Goal: Use online tool/utility: Utilize a website feature to perform a specific function

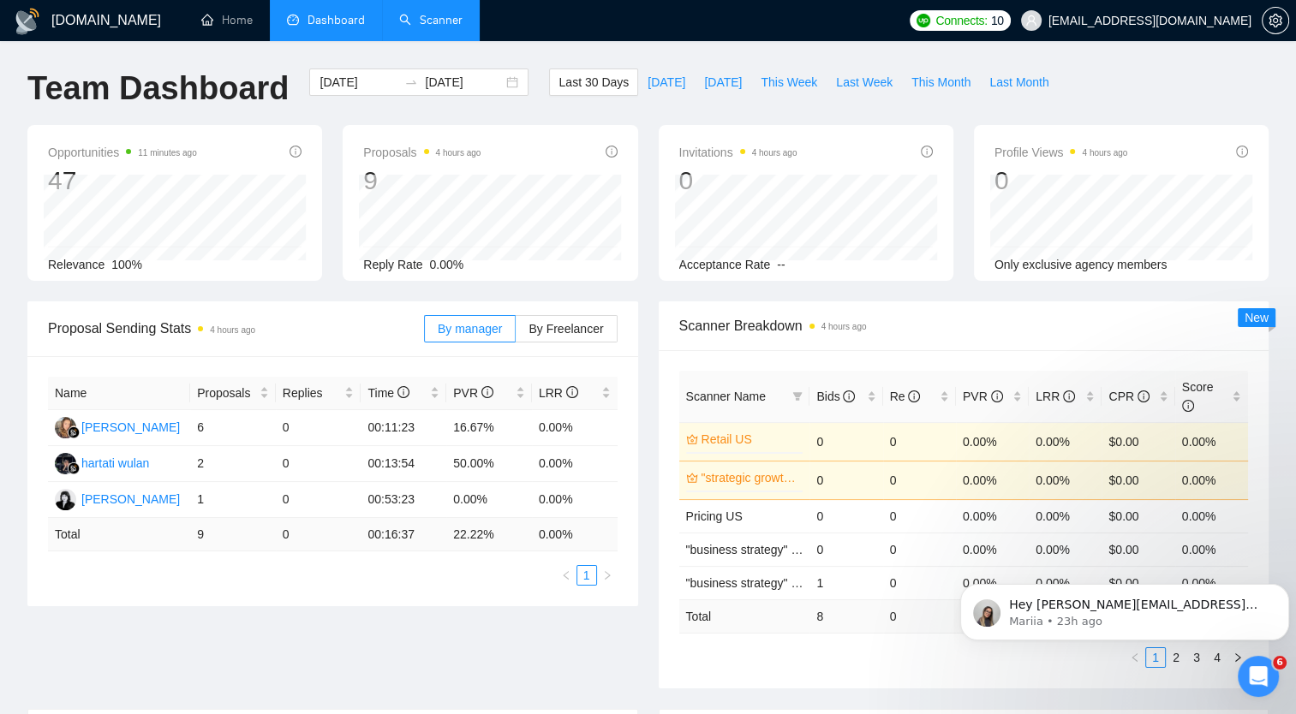
click at [445, 22] on link "Scanner" at bounding box center [430, 20] width 63 height 15
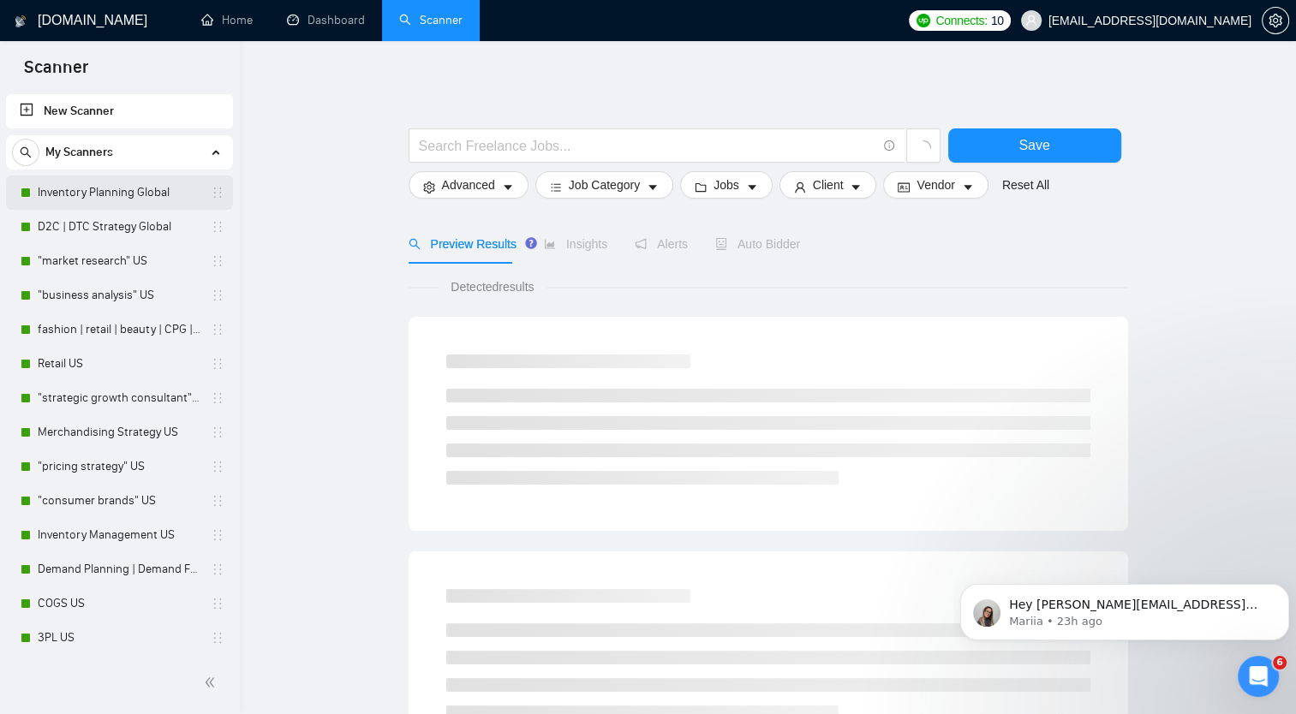
click at [80, 192] on link "Inventory Planning Global" at bounding box center [119, 193] width 163 height 34
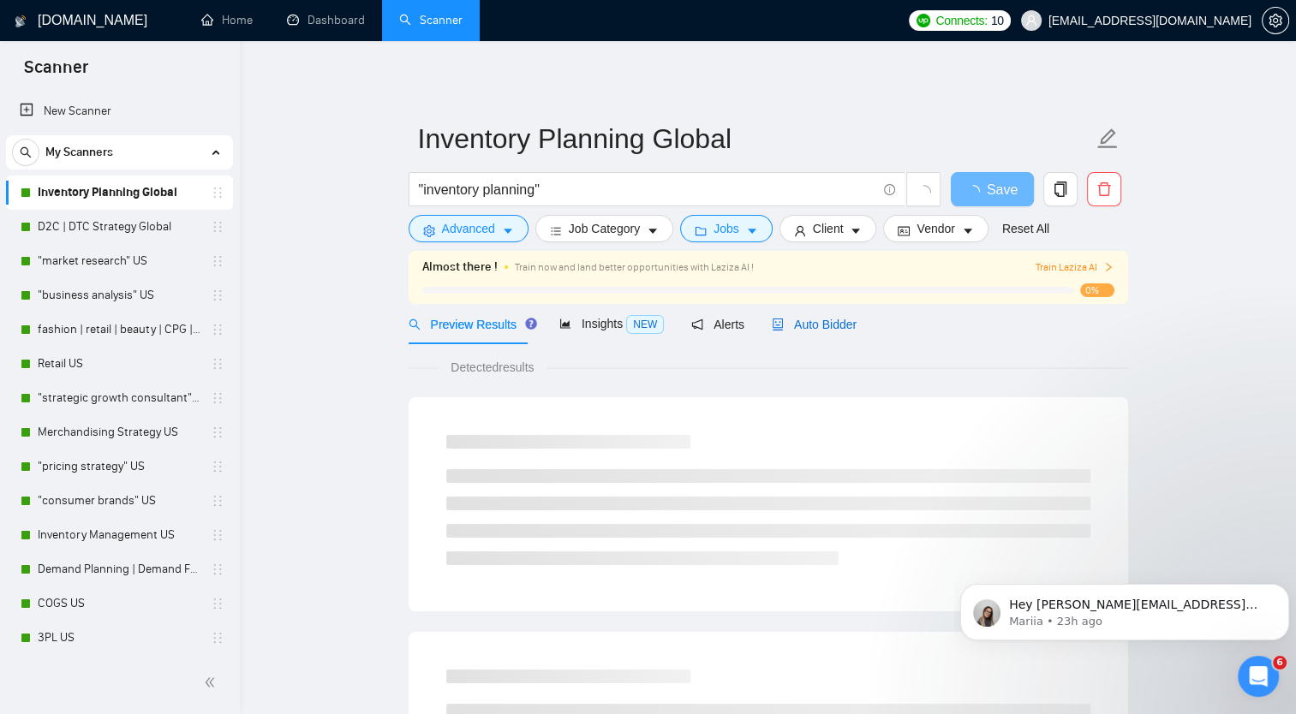
click at [798, 320] on span "Auto Bidder" at bounding box center [814, 325] width 85 height 14
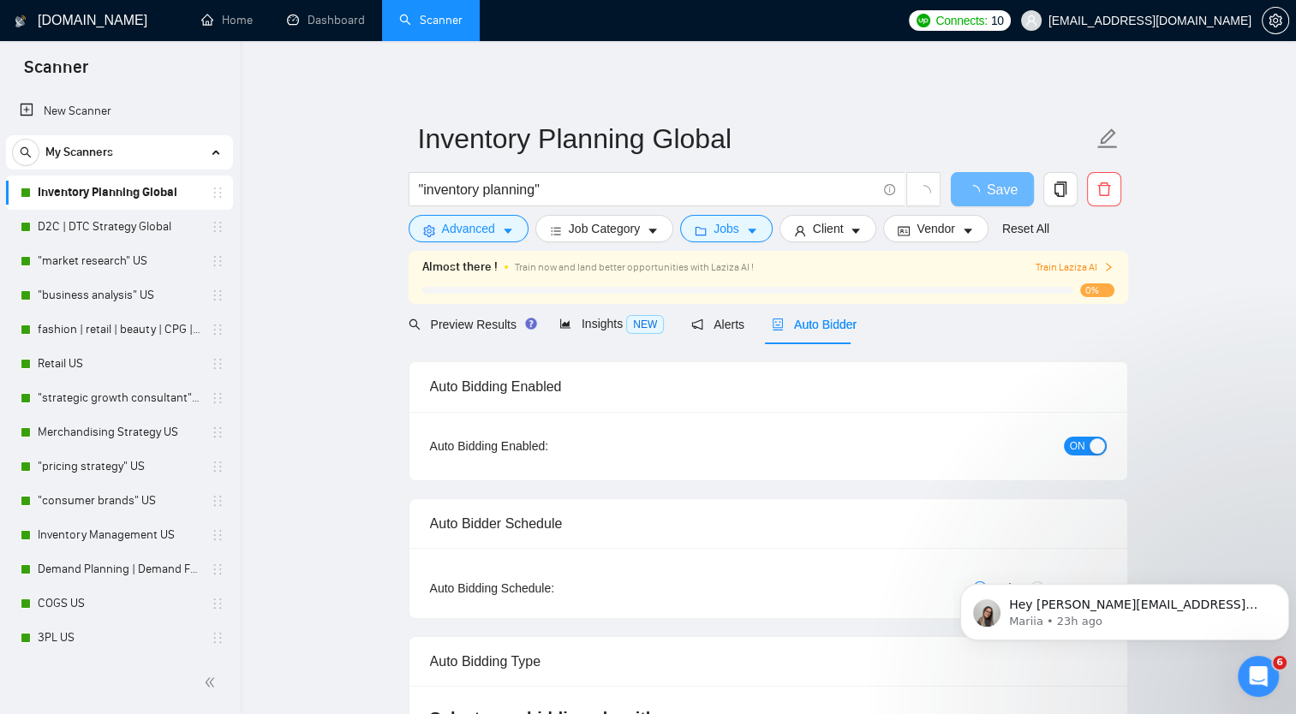
checkbox input "true"
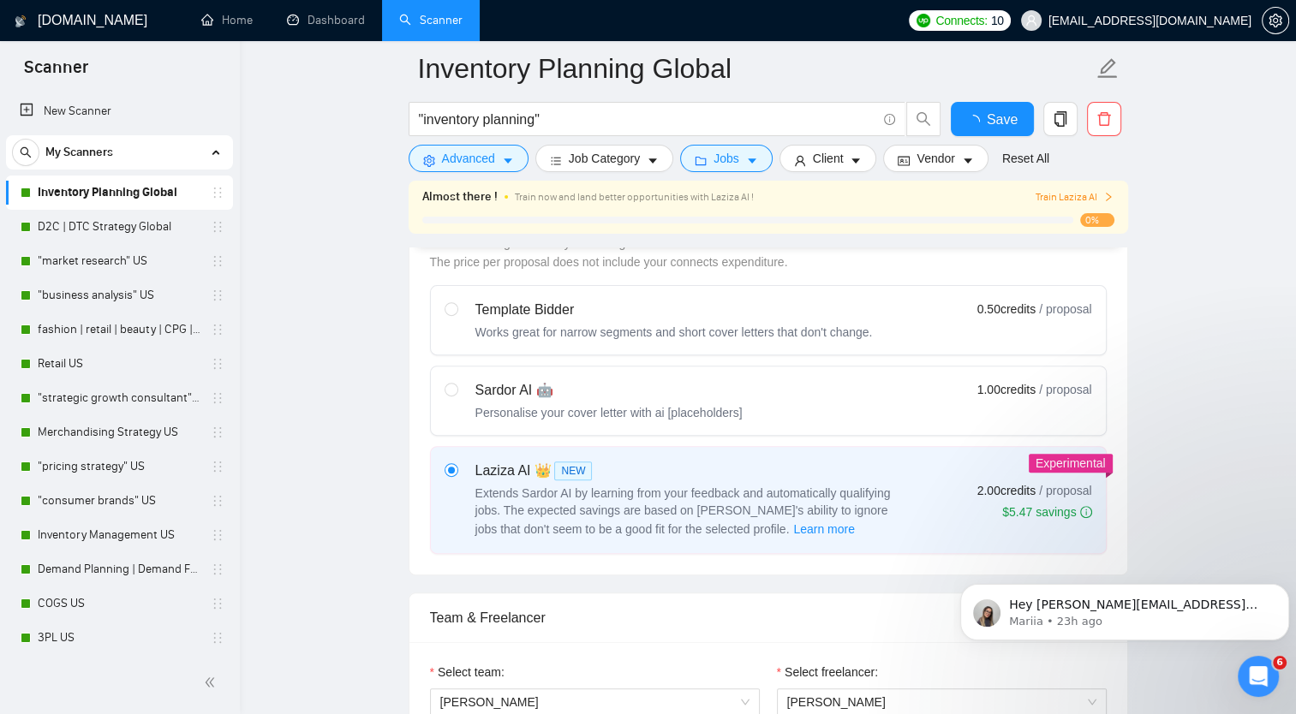
scroll to position [942, 0]
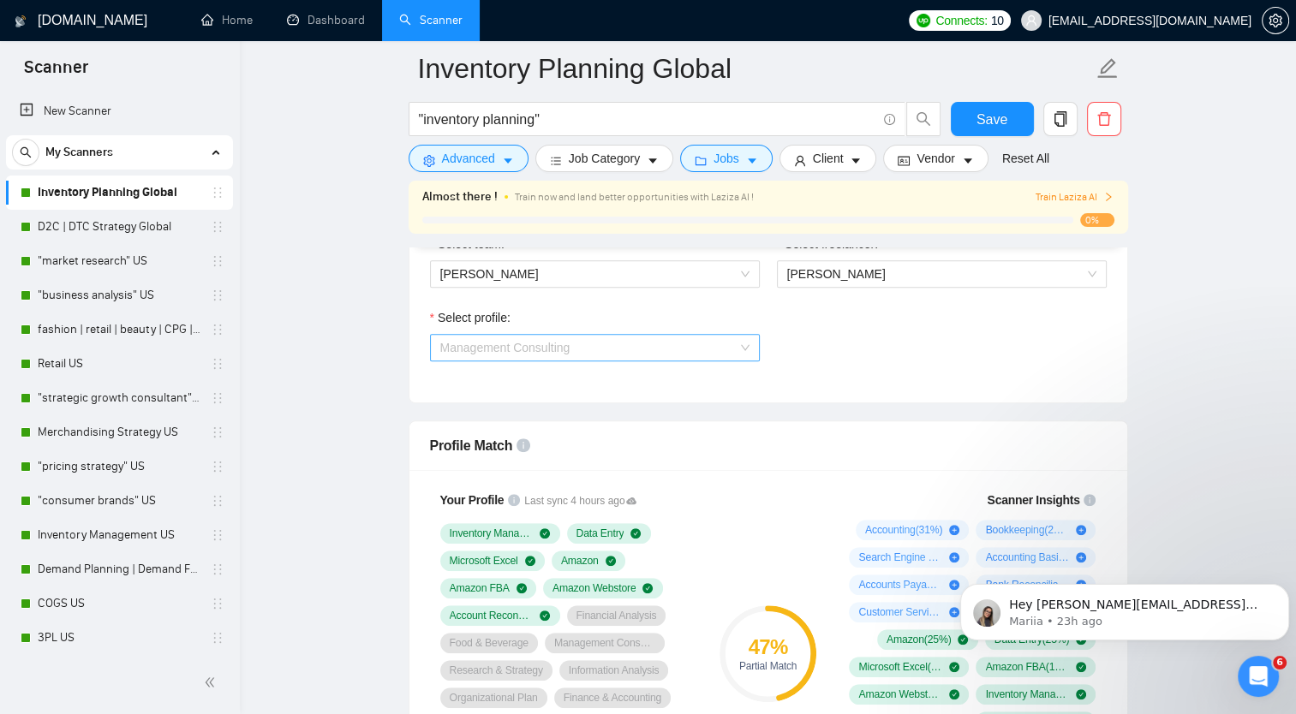
click at [634, 351] on span "Management Consulting" at bounding box center [594, 348] width 309 height 26
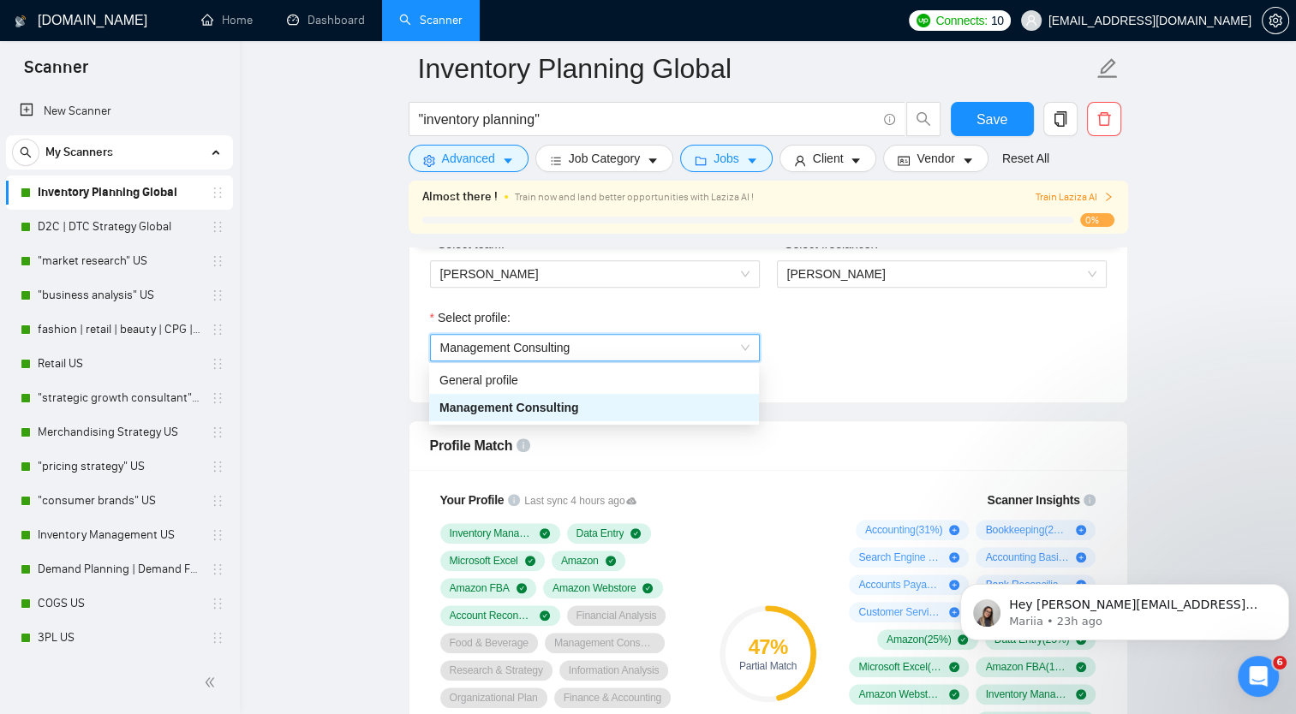
click at [634, 351] on span "Management Consulting" at bounding box center [594, 348] width 309 height 26
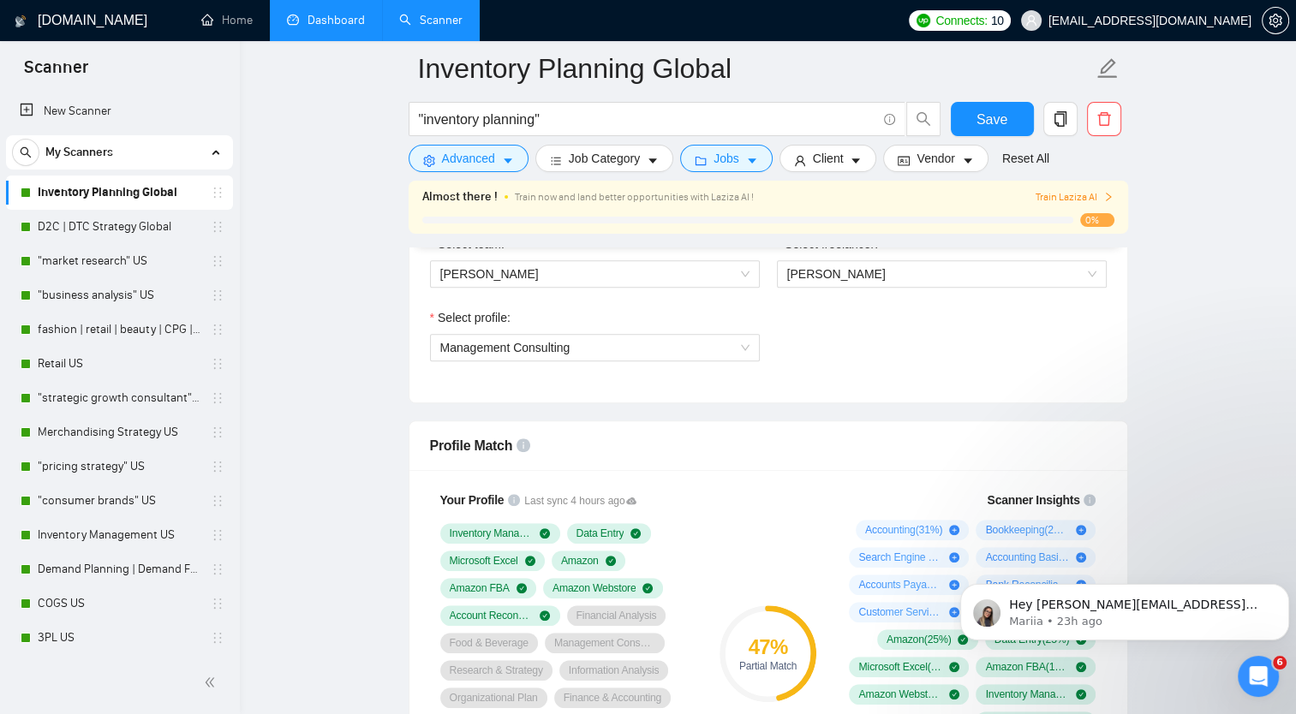
click at [328, 27] on link "Dashboard" at bounding box center [326, 20] width 78 height 15
